Goal: Information Seeking & Learning: Learn about a topic

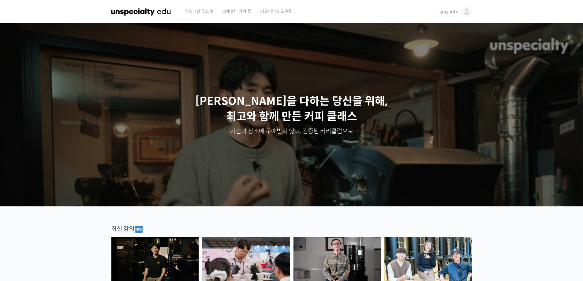
click at [465, 14] on img at bounding box center [466, 11] width 11 height 11
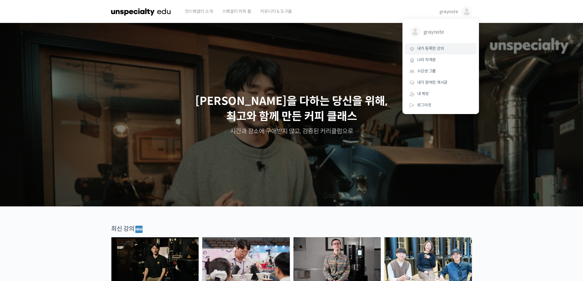
click at [441, 46] on link "내가 등록한 강의" at bounding box center [441, 48] width 72 height 11
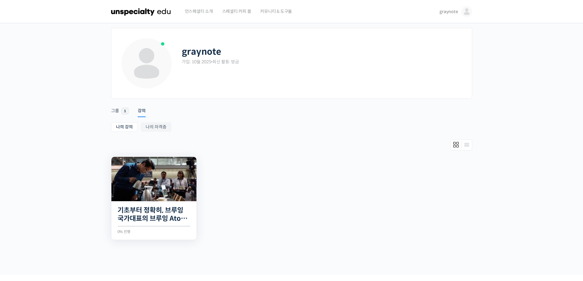
click at [172, 184] on img at bounding box center [153, 179] width 85 height 44
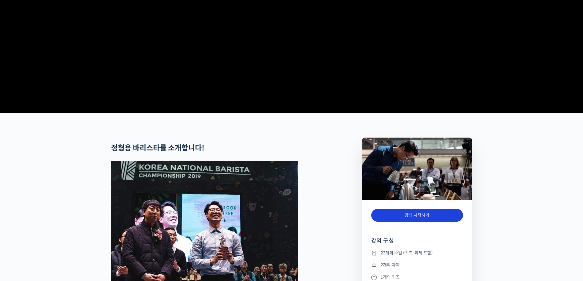
scroll to position [184, 0]
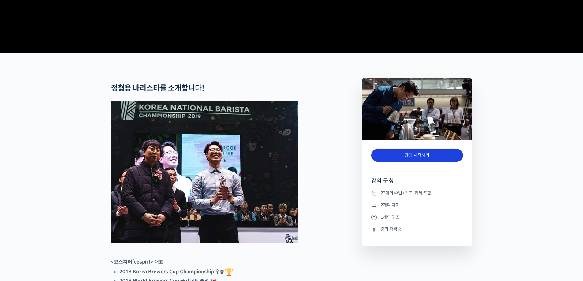
click at [405, 162] on link "강의 시작하기" at bounding box center [417, 155] width 92 height 13
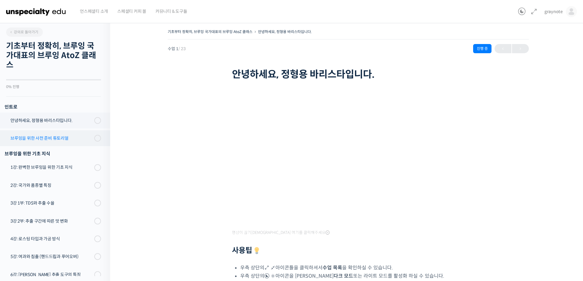
click at [52, 137] on div "브루잉을 위한 사전 준비 튜토리얼" at bounding box center [51, 138] width 82 height 7
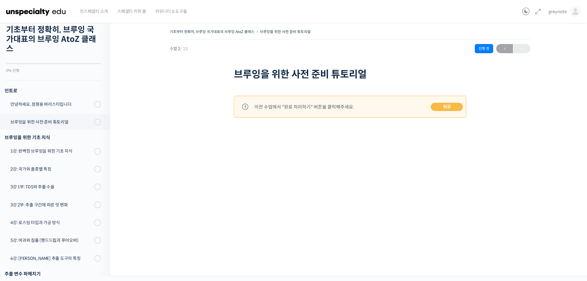
scroll to position [15, 0]
click at [48, 103] on div "안녕하세요, 정형용 바리스타입니다." at bounding box center [51, 105] width 82 height 7
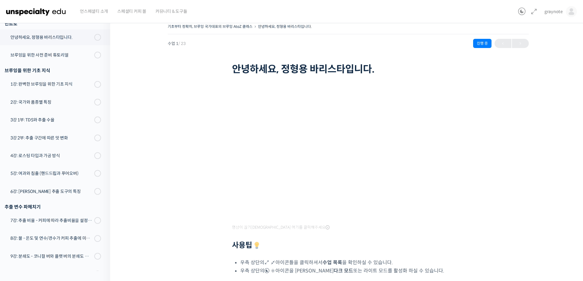
scroll to position [114, 0]
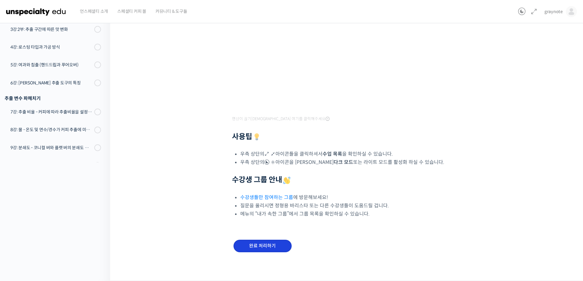
click at [270, 243] on input "완료 처리하기" at bounding box center [262, 246] width 58 height 13
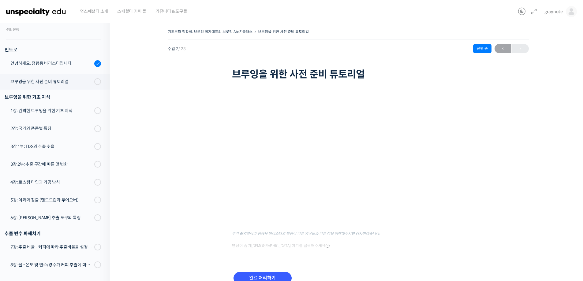
scroll to position [47, 0]
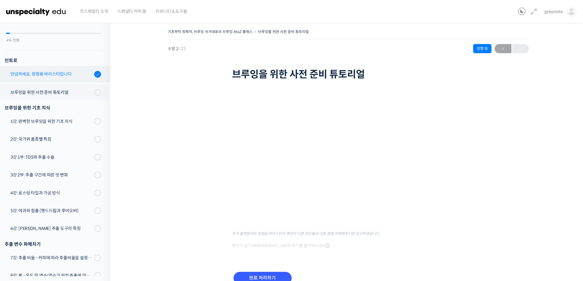
click at [39, 70] on link "안녕하세요, 정형용 바리스타입니다." at bounding box center [53, 74] width 113 height 17
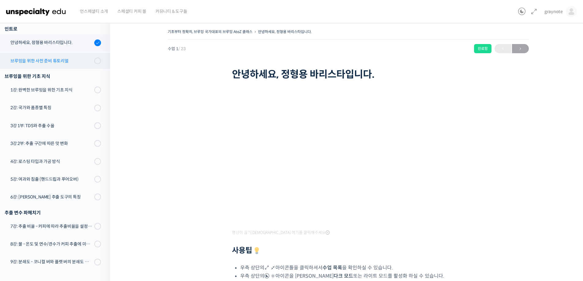
click at [39, 62] on div "브루잉을 위한 사전 준비 튜토리얼" at bounding box center [51, 61] width 82 height 7
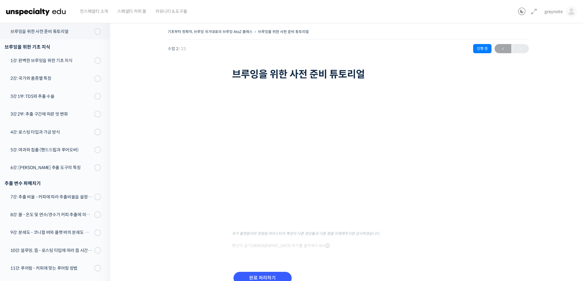
scroll to position [108, 0]
drag, startPoint x: 204, startPoint y: 147, endPoint x: 237, endPoint y: 160, distance: 35.6
click at [204, 147] on div "기초부터 정확히, 브루잉 국가대표의 브루잉 AtoZ 클래스 브루잉을 위한 사전 준비 튜토리얼 진행 중 수업 2 / 23 진행 중 ← 이전 브루…" at bounding box center [348, 164] width 415 height 273
click at [207, 147] on div "기초부터 정확히, 브루잉 국가대표의 브루잉 AtoZ 클래스 브루잉을 위한 사전 준비 튜토리얼 진행 중 수업 2 / 23 진행 중 ← 이전 브루…" at bounding box center [348, 164] width 415 height 273
click at [212, 155] on div "기초부터 정확히, 브루잉 국가대표의 브루잉 AtoZ 클래스 브루잉을 위한 사전 준비 튜토리얼 진행 중 수업 2 / 23 진행 중 ← 이전 브루…" at bounding box center [348, 164] width 415 height 273
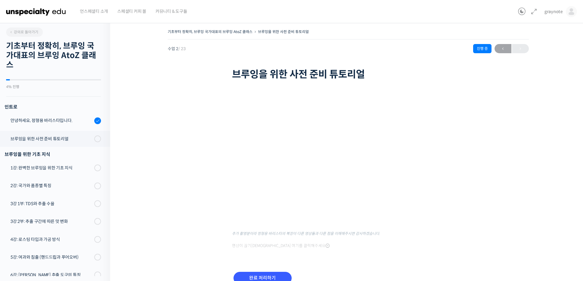
scroll to position [108, 0]
